Goal: Find specific page/section: Find specific page/section

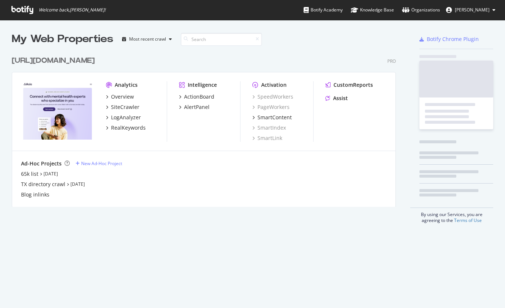
scroll to position [308, 505]
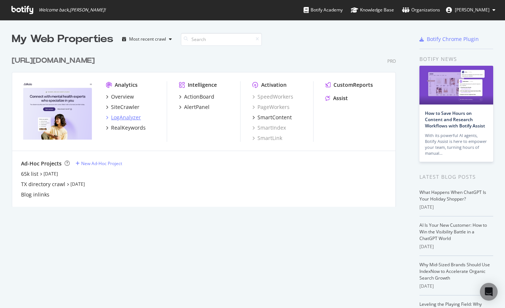
click at [131, 115] on div "LogAnalyzer" at bounding box center [126, 117] width 30 height 7
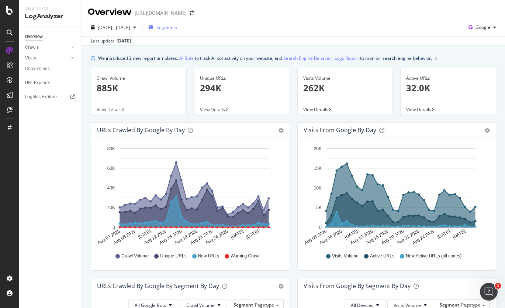
click at [177, 27] on span "Segments" at bounding box center [166, 27] width 21 height 6
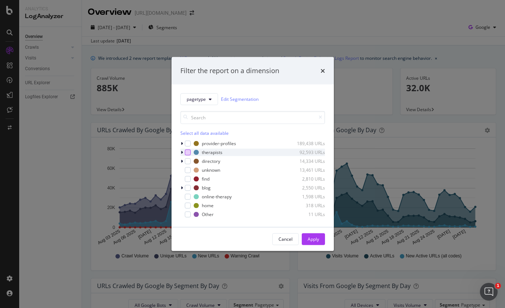
click at [186, 151] on div "modal" at bounding box center [188, 152] width 6 height 6
click at [307, 243] on button "Apply" at bounding box center [313, 239] width 23 height 12
